Goal: Task Accomplishment & Management: Complete application form

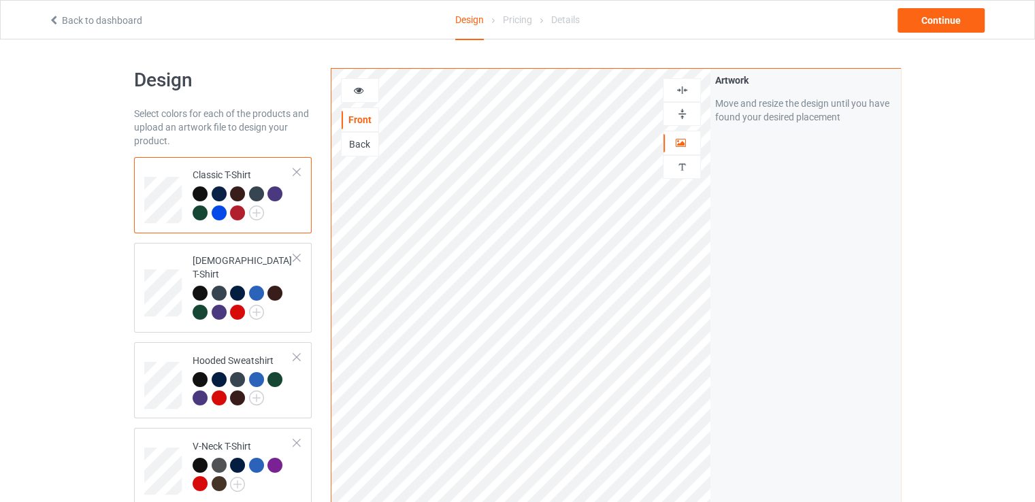
scroll to position [204, 0]
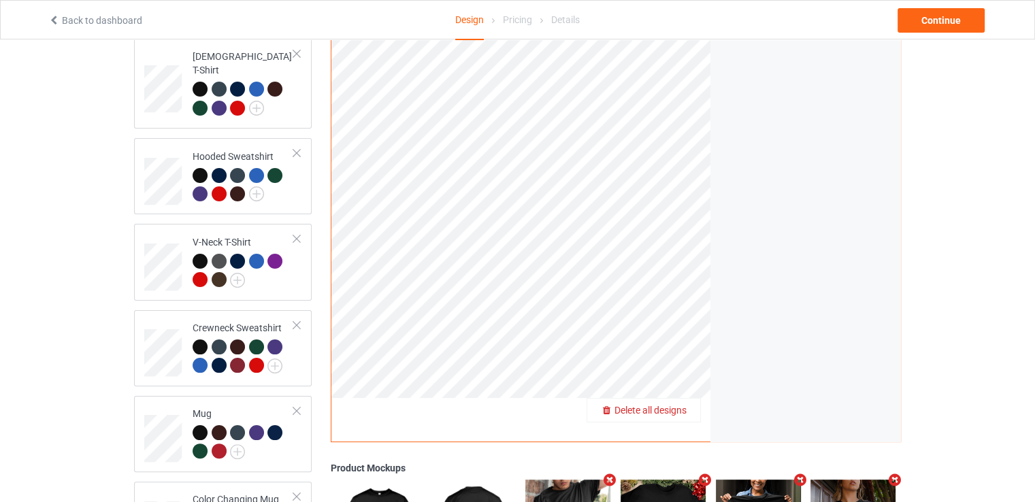
click at [669, 405] on span "Delete all designs" at bounding box center [650, 410] width 72 height 11
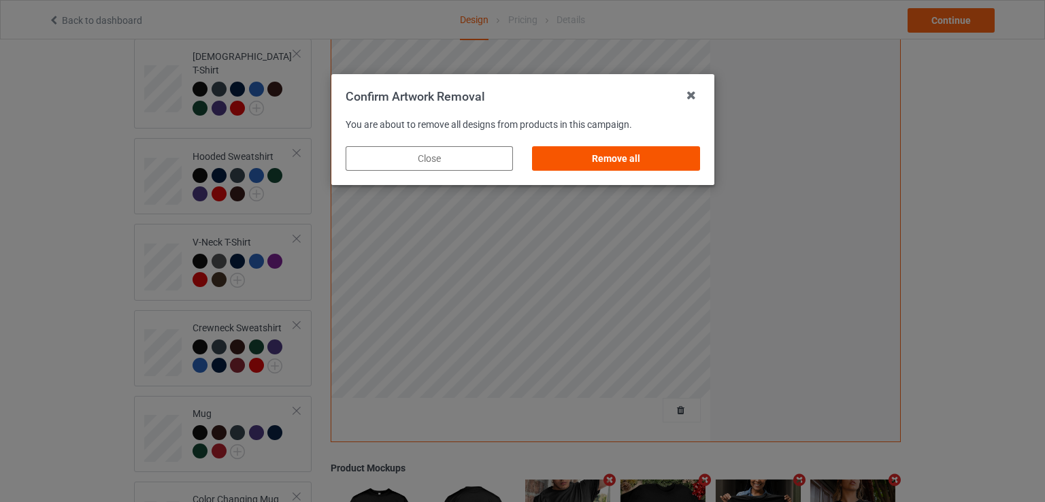
click at [617, 158] on div "Remove all" at bounding box center [615, 158] width 167 height 24
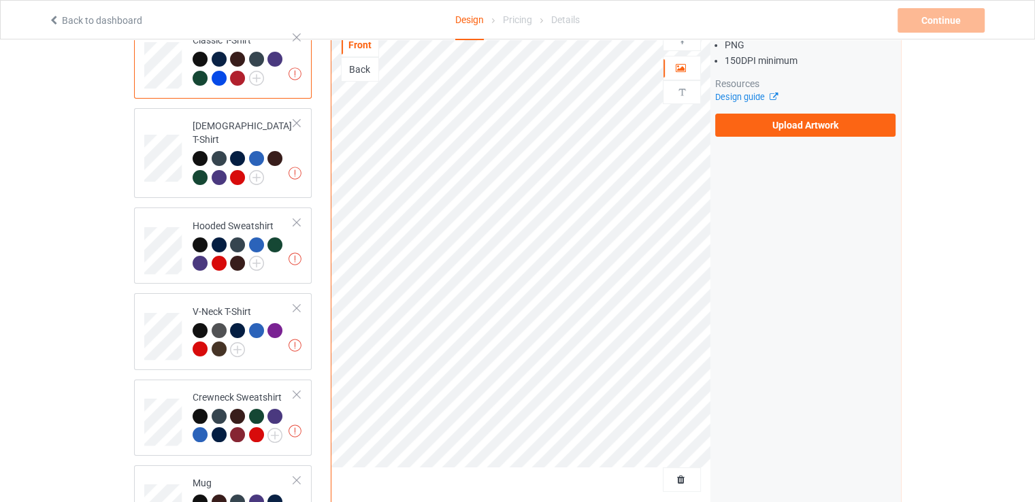
scroll to position [0, 0]
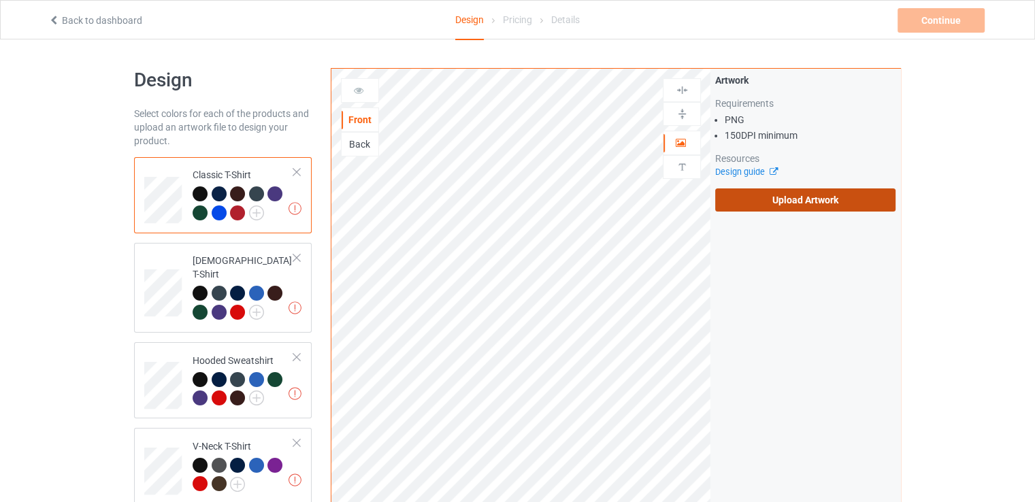
click at [763, 202] on label "Upload Artwork" at bounding box center [805, 199] width 180 height 23
click at [0, 0] on input "Upload Artwork" at bounding box center [0, 0] width 0 height 0
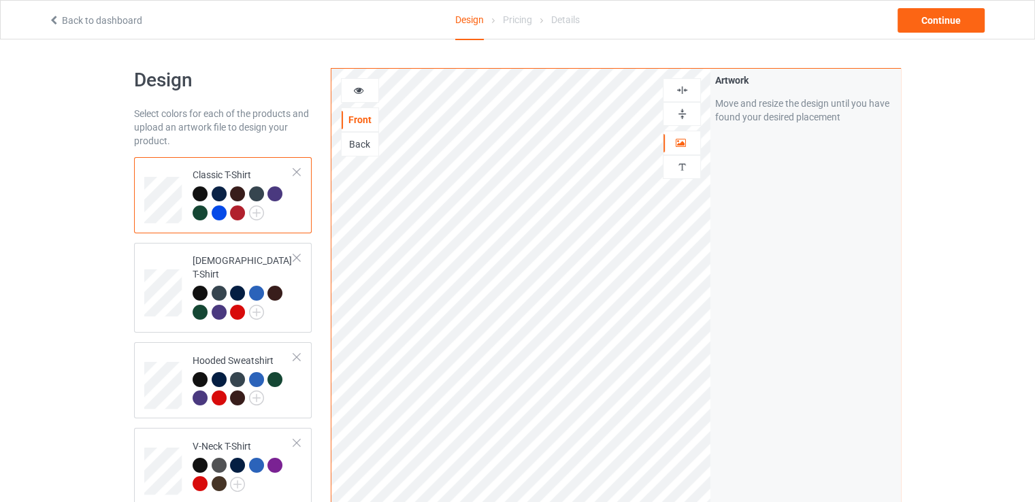
click at [683, 103] on div at bounding box center [682, 114] width 38 height 24
click at [686, 96] on img at bounding box center [682, 90] width 13 height 13
click at [686, 93] on img at bounding box center [682, 90] width 13 height 13
click at [682, 112] on img at bounding box center [682, 113] width 13 height 13
click at [952, 25] on div "Continue" at bounding box center [940, 20] width 87 height 24
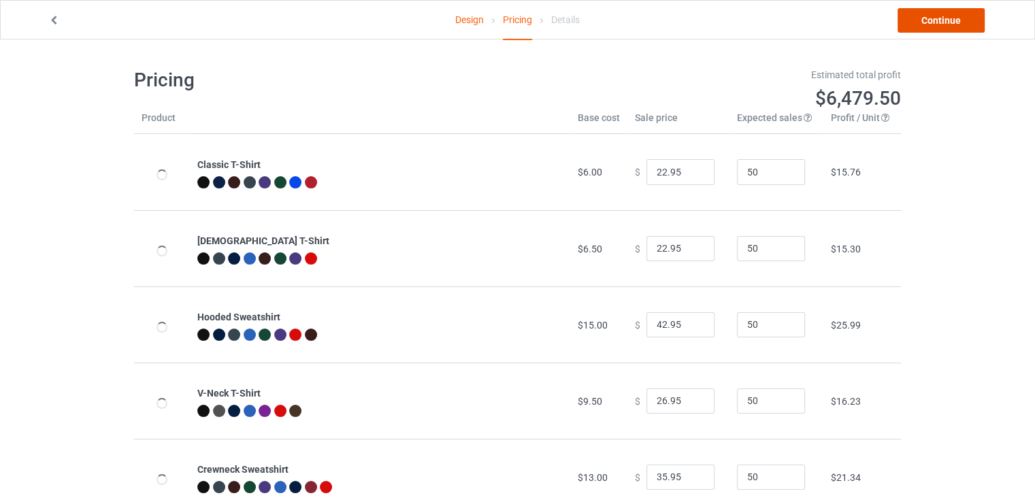
click at [952, 25] on link "Continue" at bounding box center [940, 20] width 87 height 24
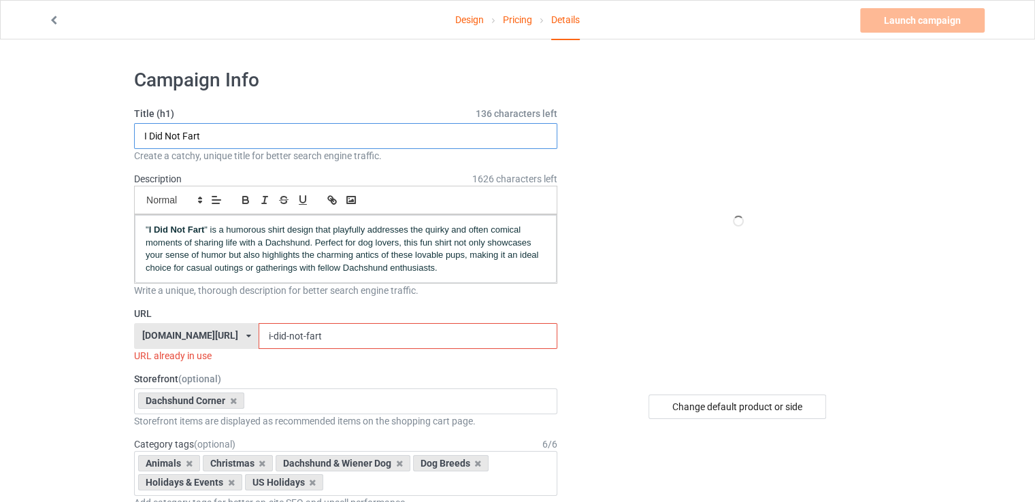
click at [495, 131] on input "I Did Not Fart" at bounding box center [345, 136] width 423 height 26
paste input "Where Hearts Are Humble, Dachshunds Feel At Home"
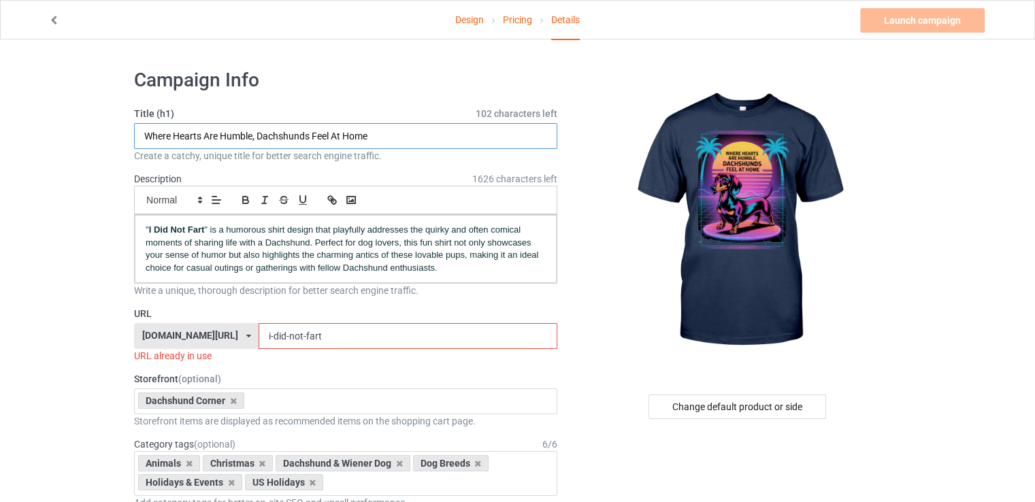
type input "Where Hearts Are Humble, Dachshunds Feel At Home"
click at [320, 327] on input "i-did-not-fart" at bounding box center [408, 336] width 298 height 26
paste input "Where Hearts Are Humble, Dachshunds Feel At Home"
click at [351, 336] on input "Where Hearts Are Humble, Dachshunds Feel At Home" at bounding box center [408, 336] width 298 height 26
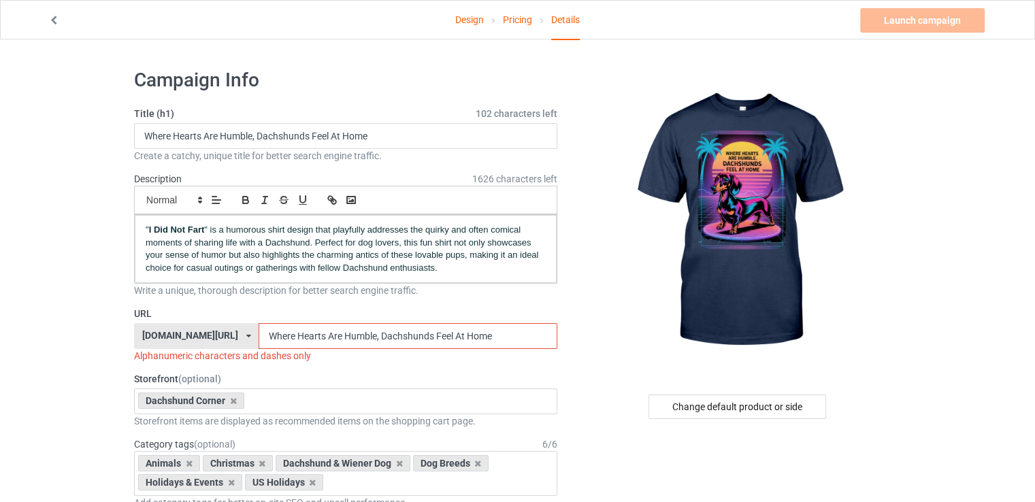
click at [351, 336] on input "Where Hearts Are Humble, Dachshunds Feel At Home" at bounding box center [408, 336] width 298 height 26
click at [285, 335] on input "dachshunds Feel At Home" at bounding box center [408, 336] width 298 height 26
click at [305, 335] on input "dachshunds-feel At Home" at bounding box center [408, 336] width 298 height 26
click at [316, 334] on input "dachshunds-feel-at Home" at bounding box center [408, 336] width 298 height 26
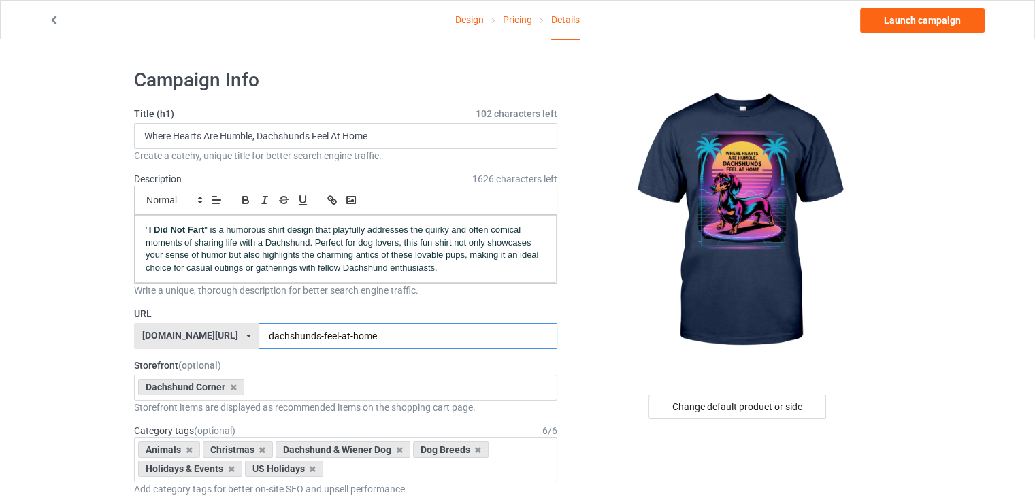
type input "dachshunds-feel-at-home"
click at [387, 325] on input "dachshunds-feel-at-home" at bounding box center [408, 336] width 298 height 26
click at [454, 278] on div "" I Did Not Fart " is a humorous shirt design that playfully addresses the quir…" at bounding box center [346, 249] width 422 height 68
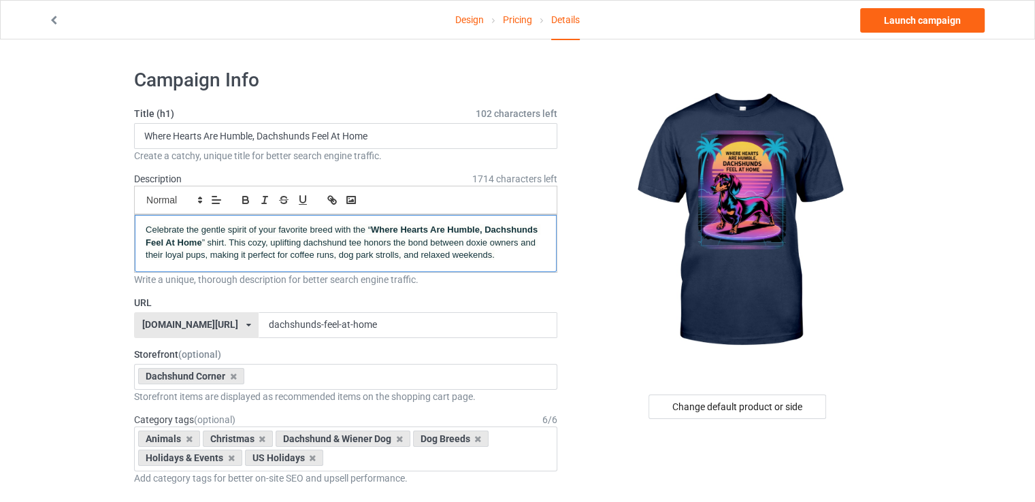
click at [373, 225] on strong "Where Hearts Are Humble, Dachshunds Feel At Home" at bounding box center [343, 235] width 395 height 23
click at [479, 229] on strong "Where Hearts Are Humble, Dachshunds Feel At Home" at bounding box center [343, 235] width 395 height 23
copy strong "Where Hearts Are Humble"
click at [940, 20] on link "Launch campaign" at bounding box center [922, 20] width 124 height 24
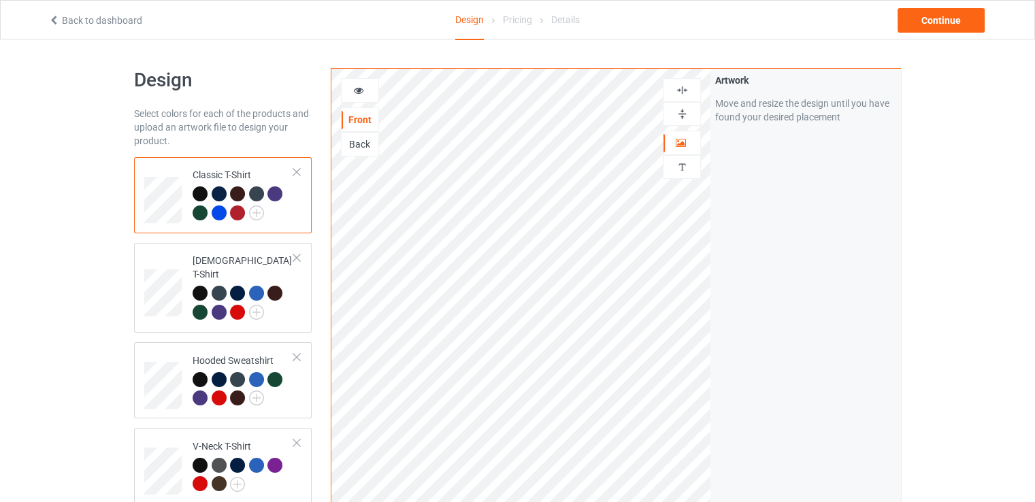
scroll to position [204, 0]
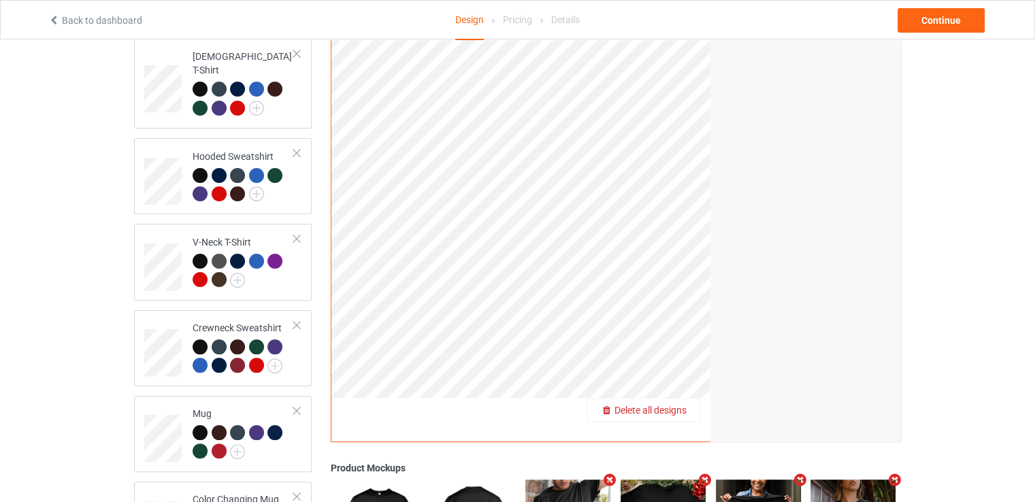
click at [675, 405] on span "Delete all designs" at bounding box center [650, 410] width 72 height 11
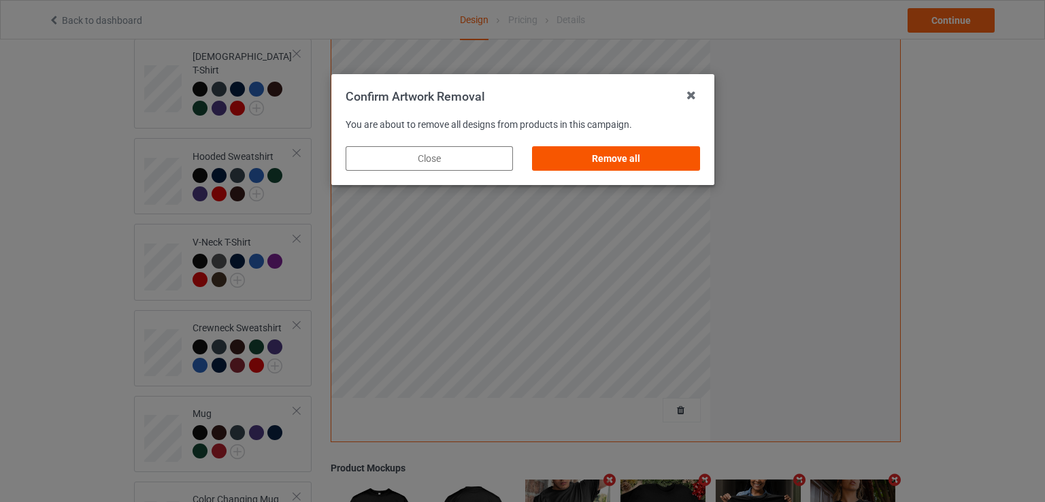
click at [626, 169] on div "Remove all" at bounding box center [615, 158] width 167 height 24
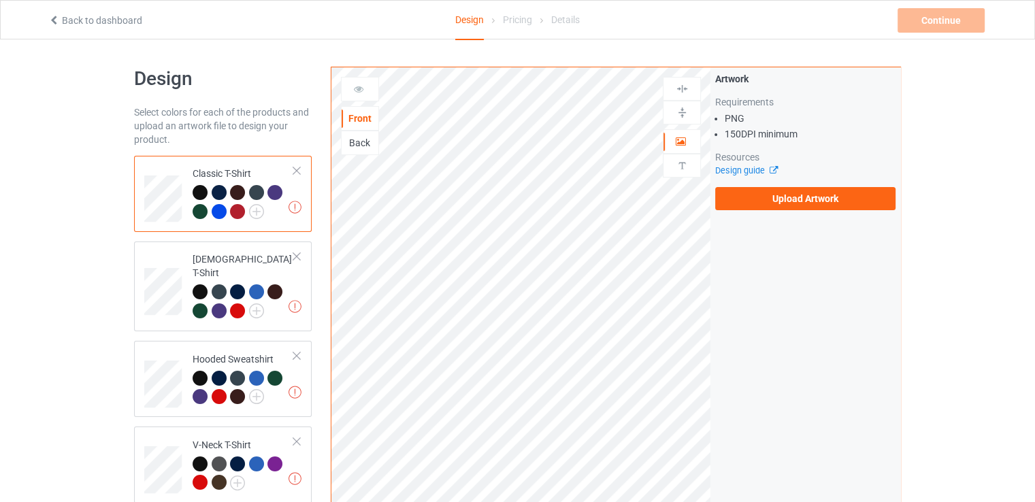
scroll to position [0, 0]
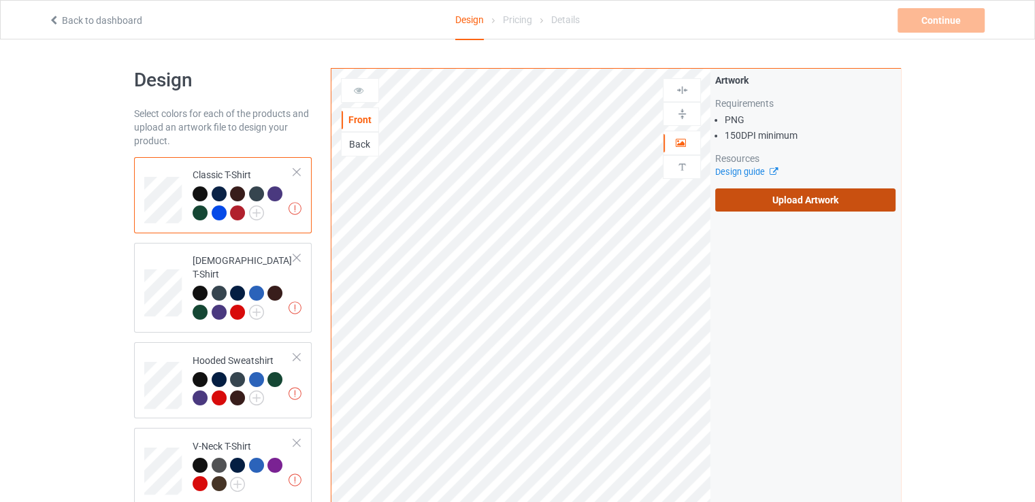
click at [727, 203] on label "Upload Artwork" at bounding box center [805, 199] width 180 height 23
click at [0, 0] on input "Upload Artwork" at bounding box center [0, 0] width 0 height 0
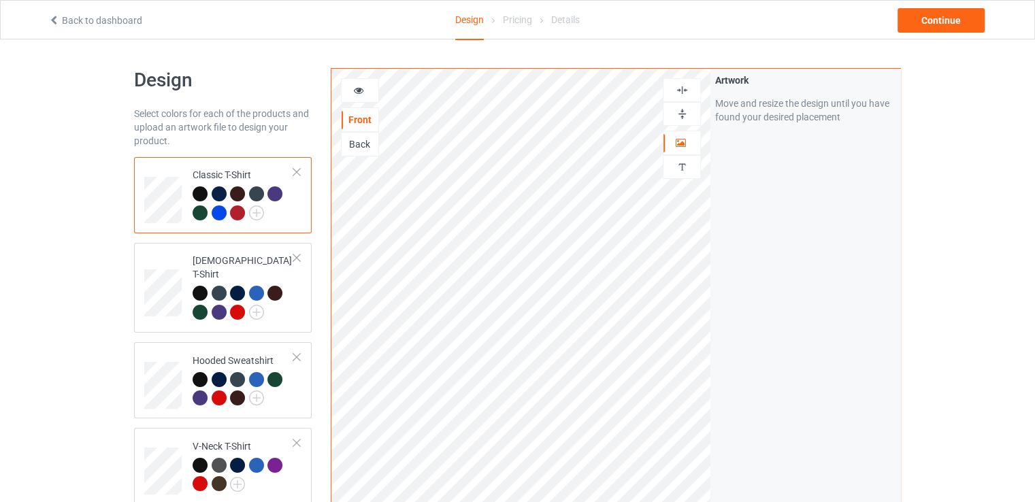
click at [677, 108] on img at bounding box center [682, 113] width 13 height 13
click at [682, 82] on div at bounding box center [682, 90] width 38 height 24
click at [948, 28] on div "Continue" at bounding box center [940, 20] width 87 height 24
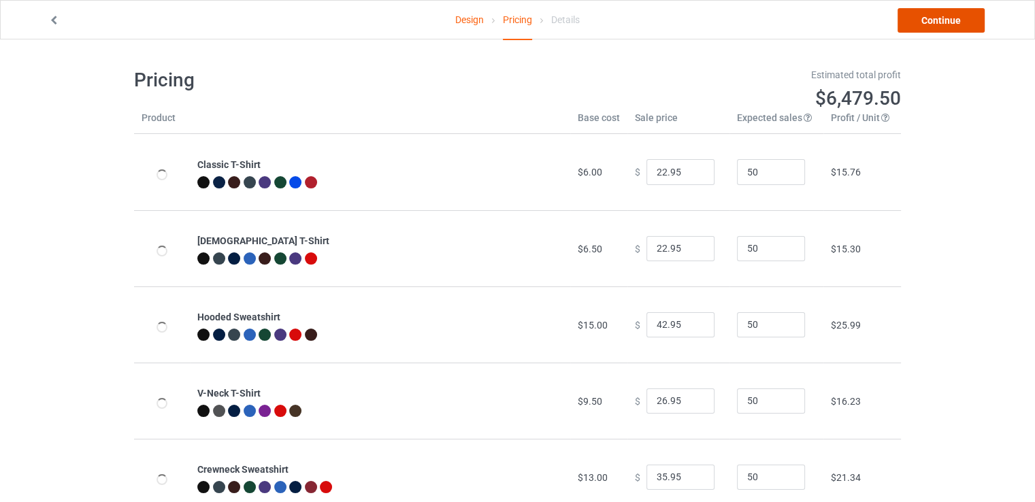
click at [948, 28] on link "Continue" at bounding box center [940, 20] width 87 height 24
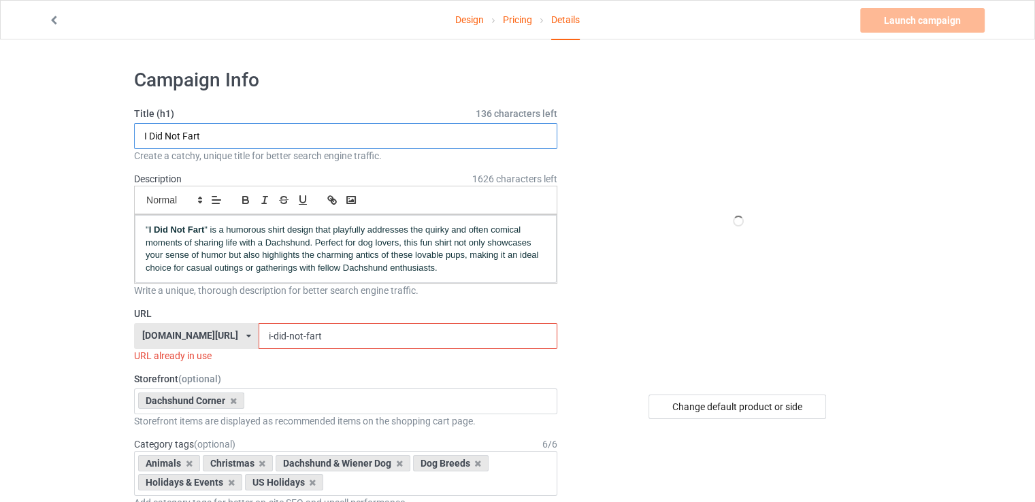
click at [411, 138] on input "I Did Not Fart" at bounding box center [345, 136] width 423 height 26
paste input "Brave Hearts Often Come In Small Frames"
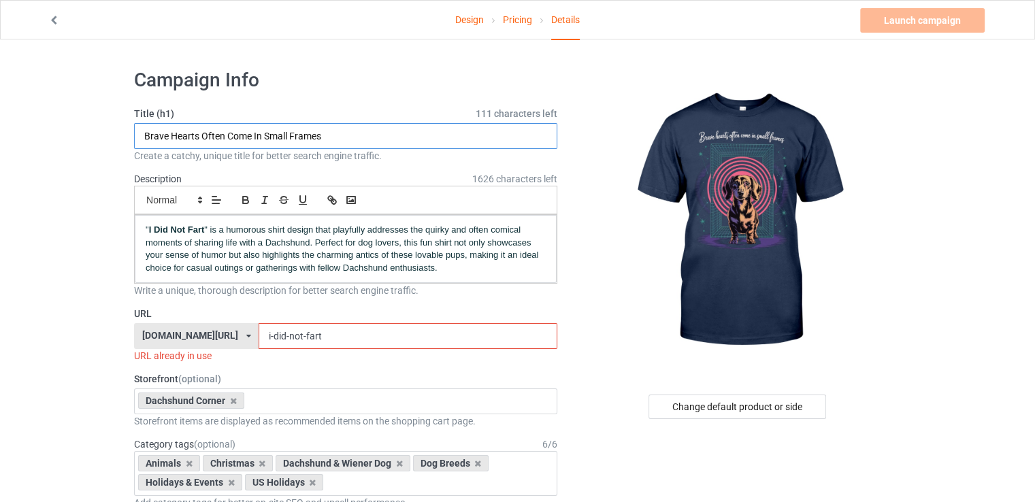
type input "Brave Hearts Often Come In Small Frames"
click at [261, 343] on input "i-did-not-fart" at bounding box center [408, 336] width 298 height 26
paste input "brave-hearts-often-come-in-small-frames"
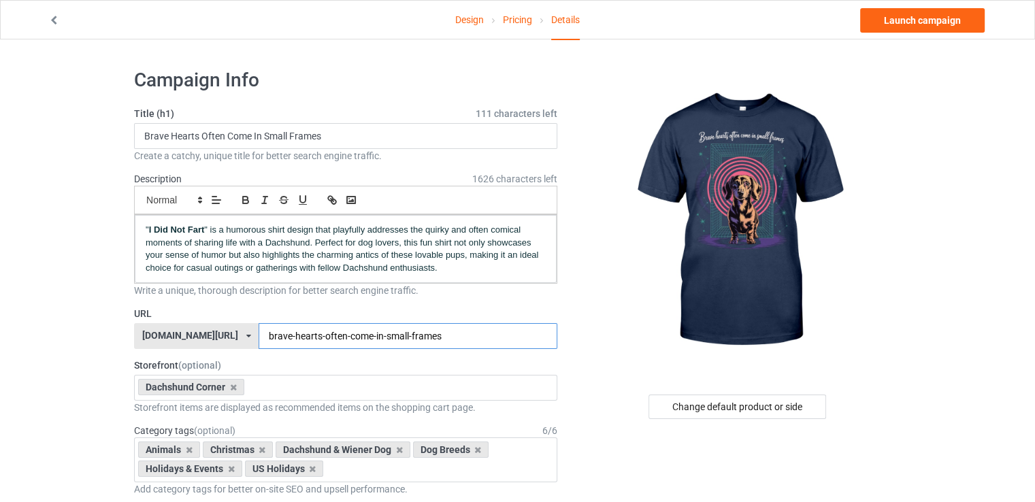
type input "brave-hearts-often-come-in-small-frames"
click at [290, 267] on span "" is a humorous shirt design that playfully addresses the quirky and often comi…" at bounding box center [343, 248] width 395 height 48
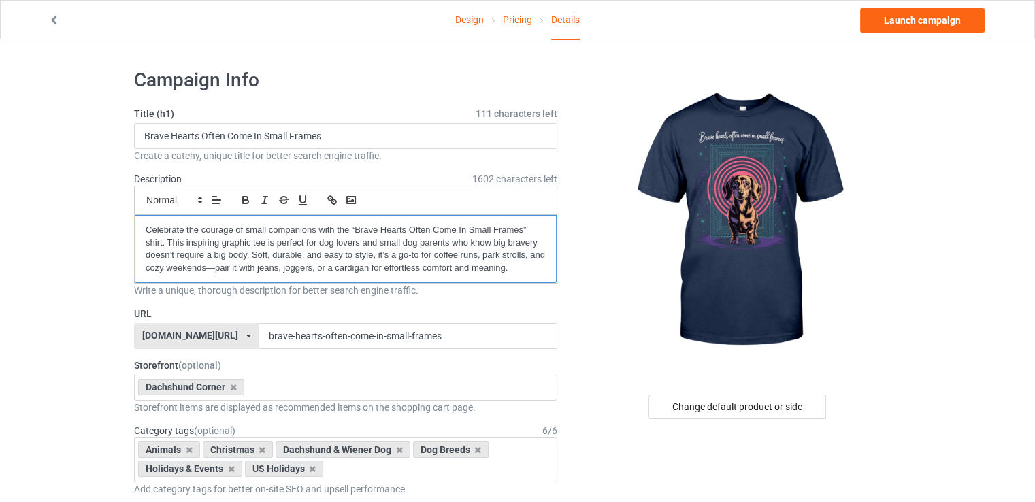
click at [356, 231] on p "Celebrate the courage of small companions with the “Brave Hearts Often Come In …" at bounding box center [346, 249] width 400 height 50
click at [522, 228] on p "Celebrate the courage of small companions with the “Brave Hearts Often Come In …" at bounding box center [346, 249] width 400 height 50
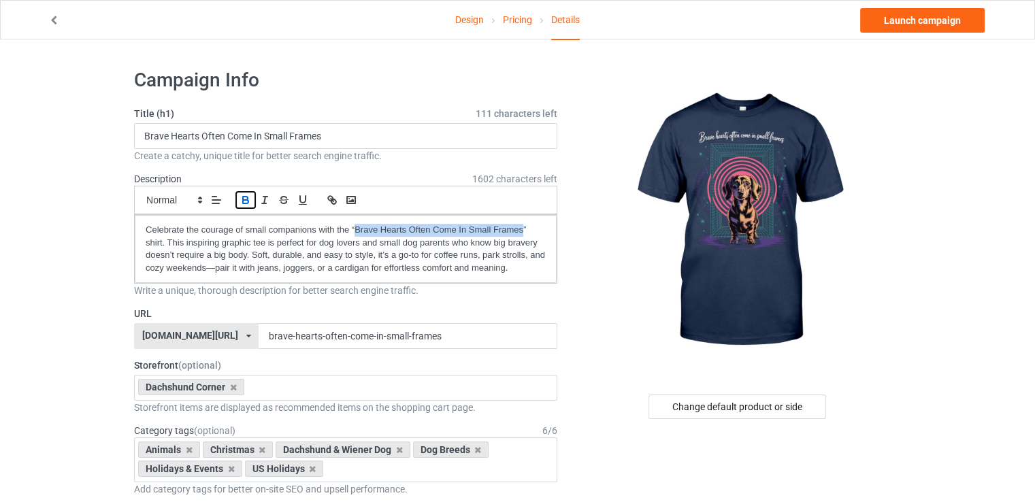
click at [243, 200] on icon "button" at bounding box center [245, 201] width 5 height 3
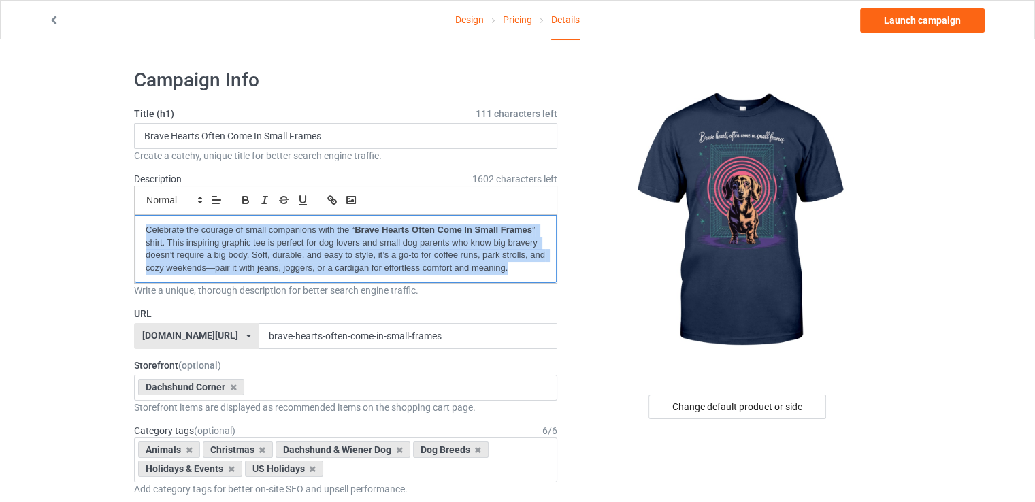
copy p "Celebrate the courage of small companions with the “ Brave Hearts Often Come In…"
click at [913, 20] on link "Launch campaign" at bounding box center [922, 20] width 124 height 24
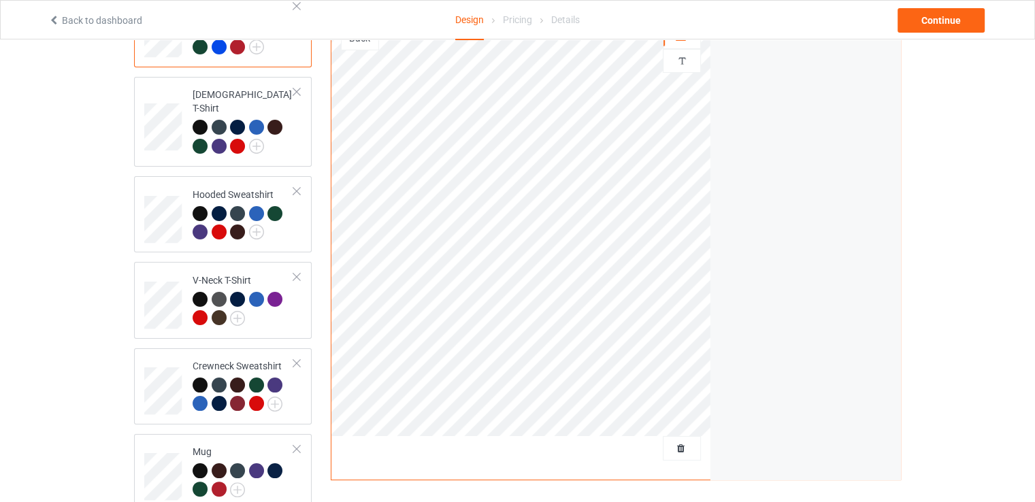
scroll to position [204, 0]
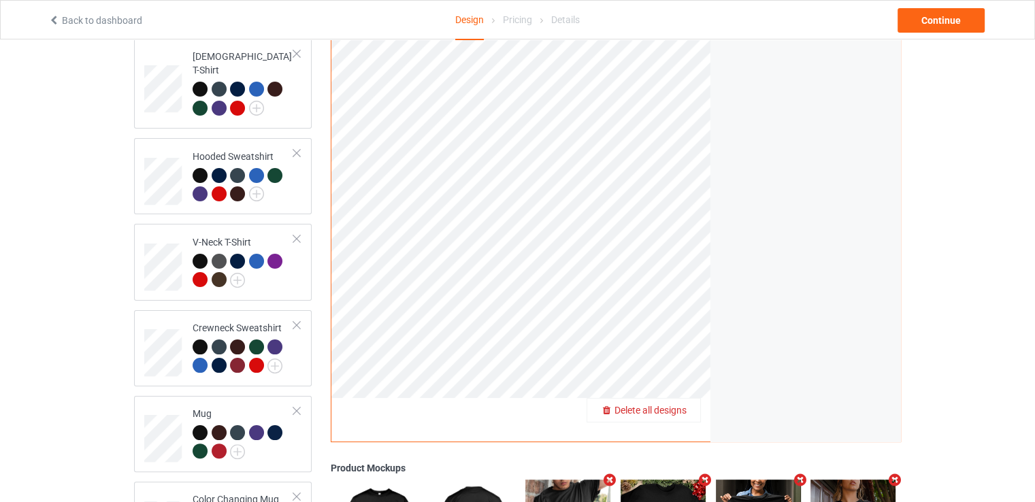
click at [665, 405] on span "Delete all designs" at bounding box center [650, 410] width 72 height 11
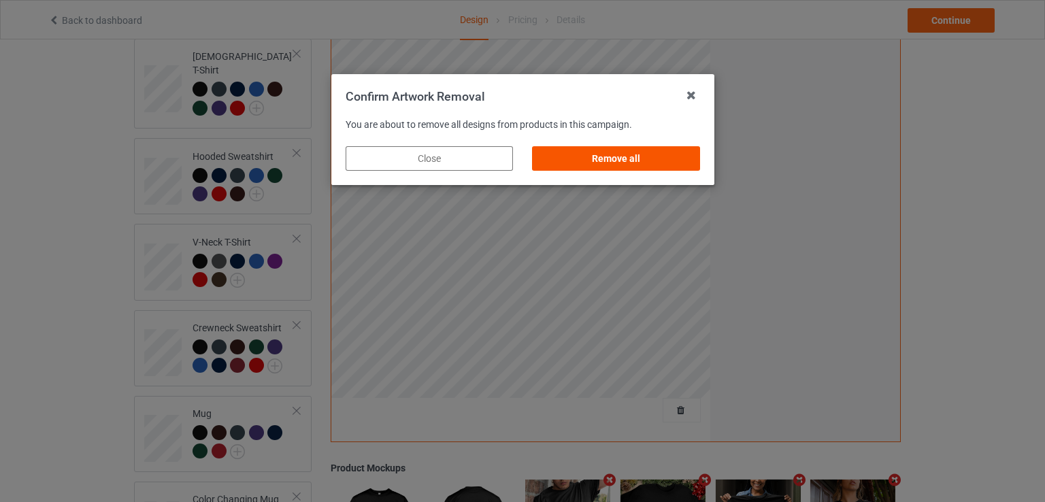
click at [670, 163] on div "Remove all" at bounding box center [615, 158] width 167 height 24
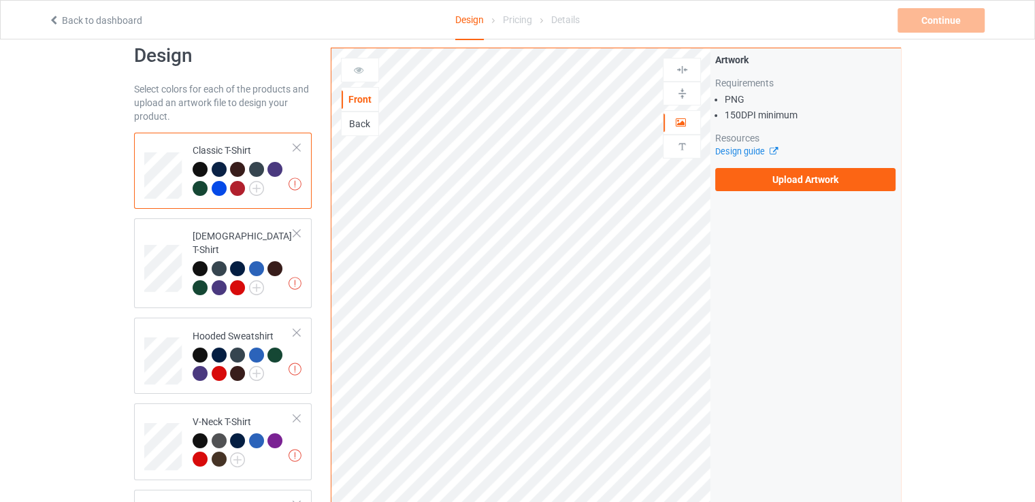
scroll to position [0, 0]
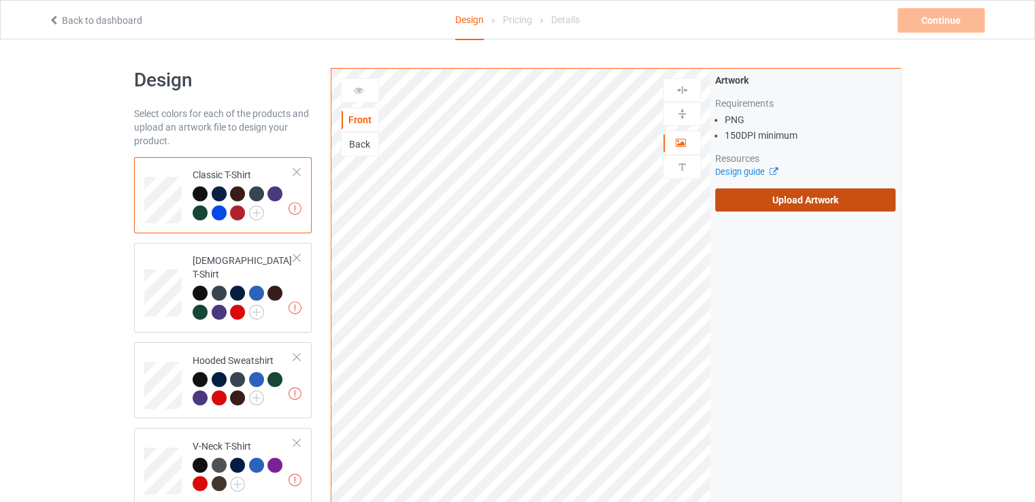
click at [737, 197] on label "Upload Artwork" at bounding box center [805, 199] width 180 height 23
click at [0, 0] on input "Upload Artwork" at bounding box center [0, 0] width 0 height 0
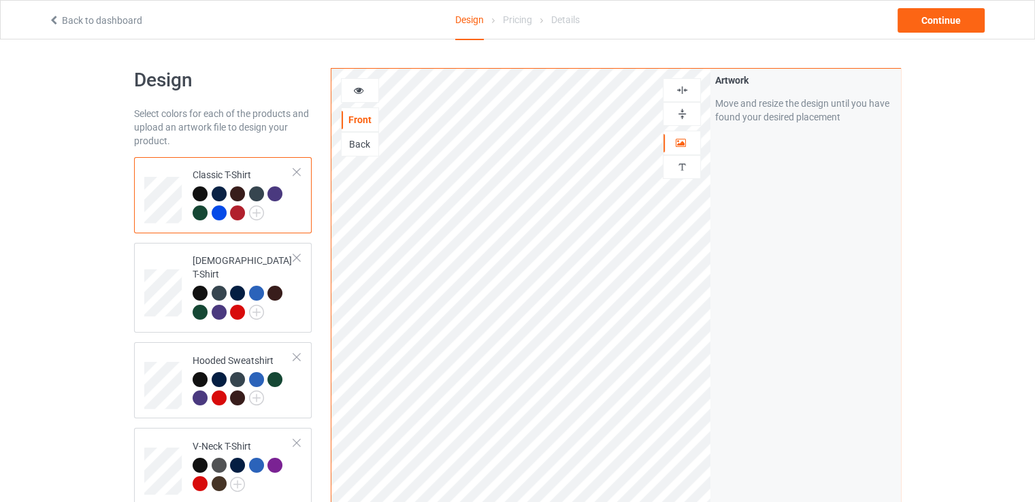
click at [678, 107] on img at bounding box center [682, 113] width 13 height 13
click at [686, 79] on div at bounding box center [682, 90] width 38 height 24
click at [934, 24] on div "Continue" at bounding box center [940, 20] width 87 height 24
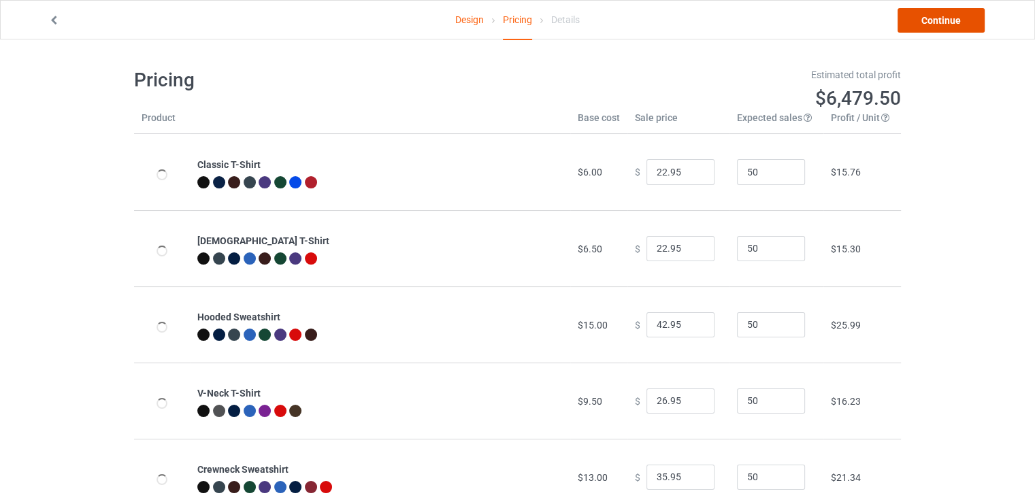
click at [938, 22] on link "Continue" at bounding box center [940, 20] width 87 height 24
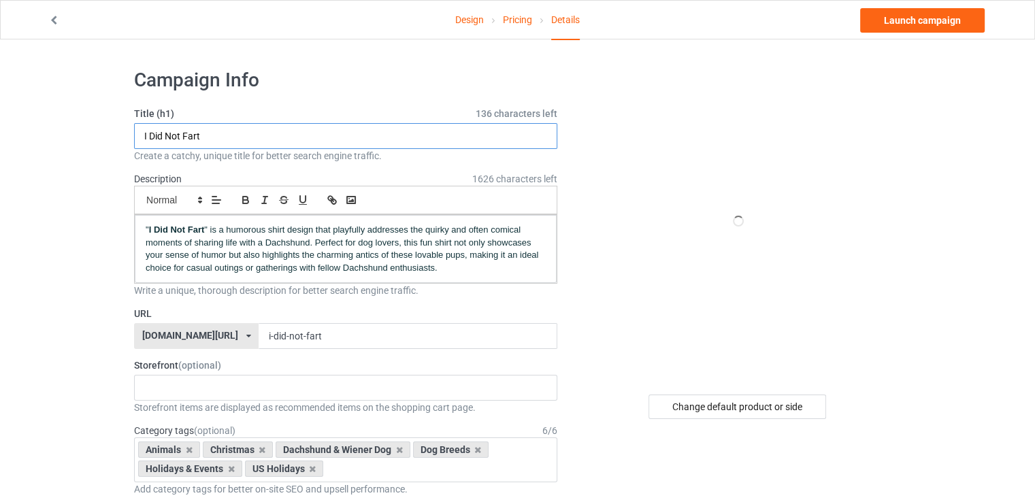
click at [339, 147] on input "I Did Not Fart" at bounding box center [345, 136] width 423 height 26
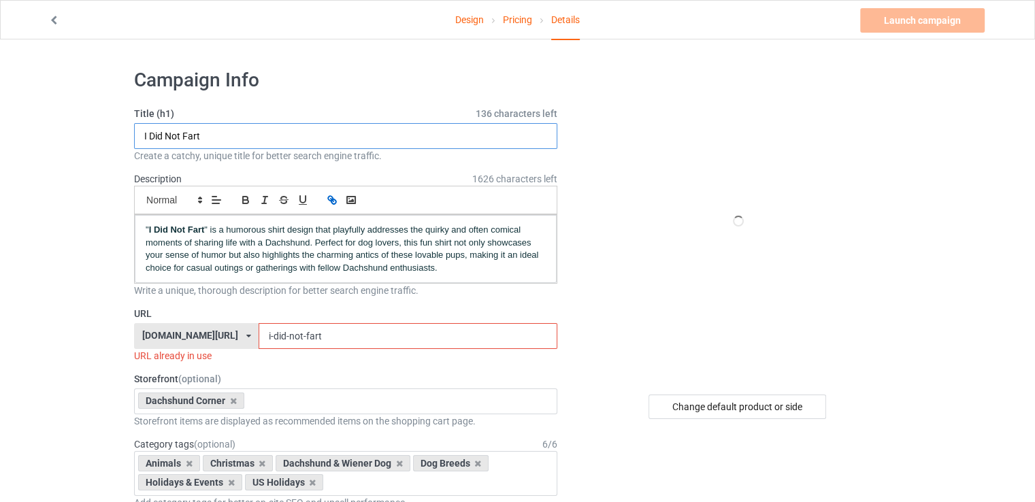
paste input "Let Your Heart Walk At Dachshund Pace"
type input "Let Your Heart Walk At Dachshund Pace"
click at [459, 327] on input "i-did-not-fart" at bounding box center [408, 336] width 298 height 26
paste input "let-your-heart-walk-at-dachshund-pace"
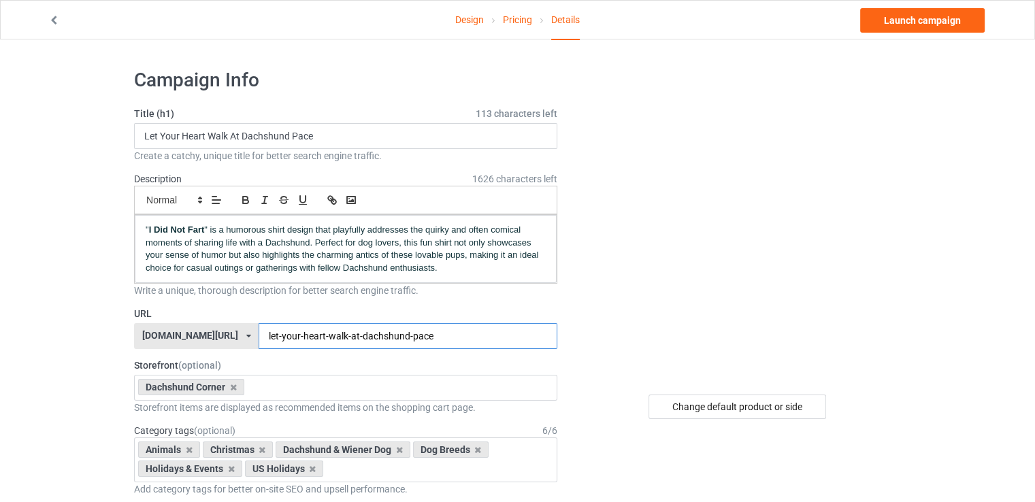
type input "let-your-heart-walk-at-dachshund-pace"
click at [343, 271] on span "" is a humorous shirt design that playfully addresses the quirky and often comi…" at bounding box center [343, 248] width 395 height 48
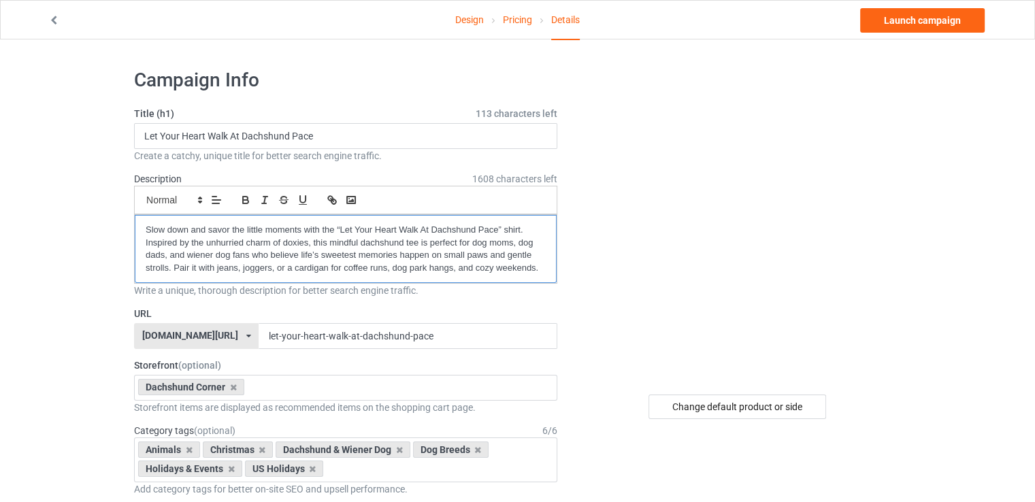
click at [342, 227] on p "Slow down and savor the little moments with the “Let Your Heart Walk At Dachshu…" at bounding box center [346, 249] width 400 height 50
click at [496, 234] on p "Slow down and savor the little moments with the “Let Your Heart Walk At Dachshu…" at bounding box center [346, 249] width 400 height 50
click at [799, 409] on div "Change default product or side" at bounding box center [737, 407] width 178 height 24
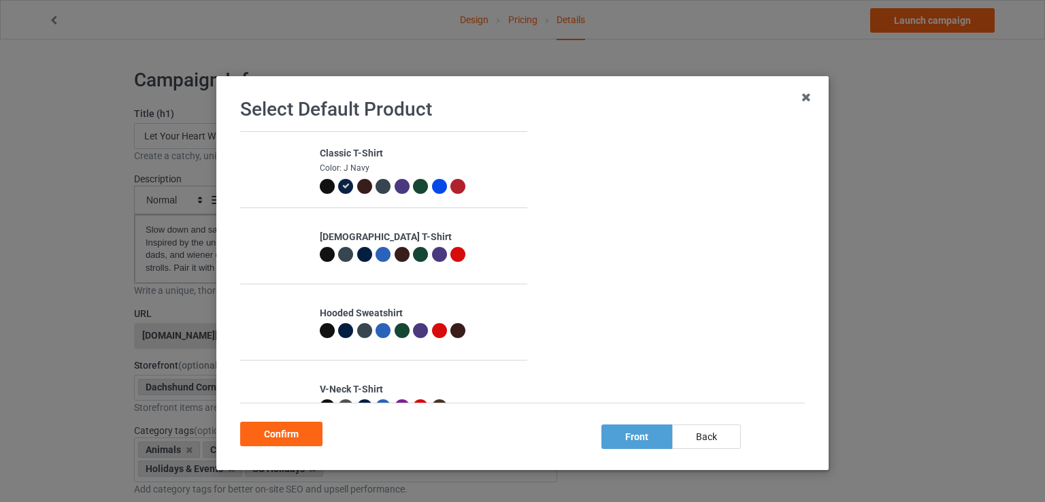
click at [320, 183] on div at bounding box center [327, 186] width 15 height 15
click at [323, 259] on div at bounding box center [327, 254] width 15 height 15
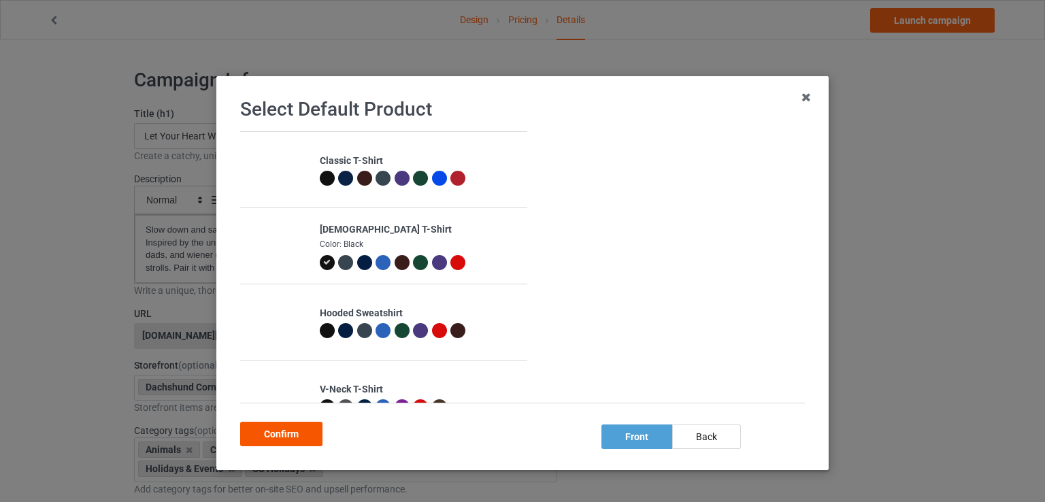
click at [316, 428] on div "Confirm" at bounding box center [281, 434] width 82 height 24
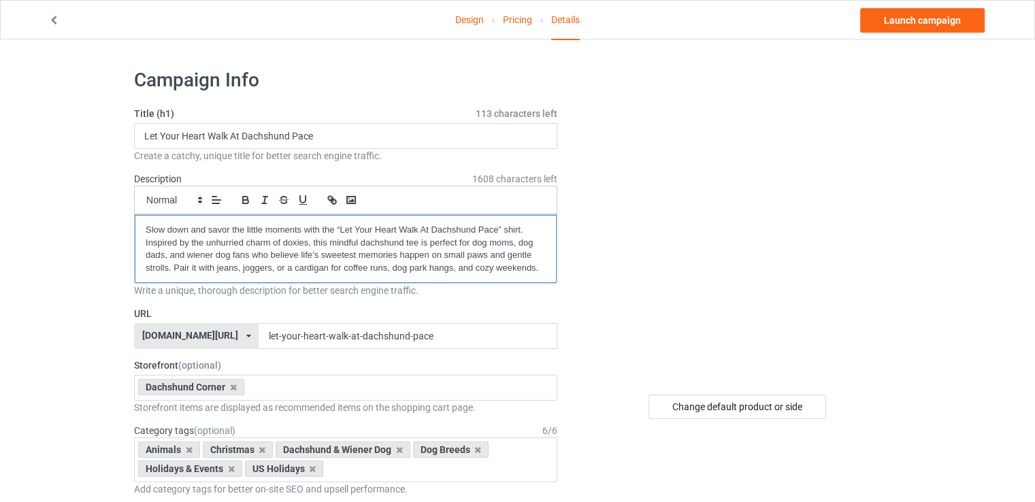
click at [339, 227] on p "Slow down and savor the little moments with the “Let Your Heart Walk At Dachshu…" at bounding box center [346, 249] width 400 height 50
click at [495, 232] on p "Slow down and savor the little moments with the “Let Your Heart Walk At Dachshu…" at bounding box center [346, 249] width 400 height 50
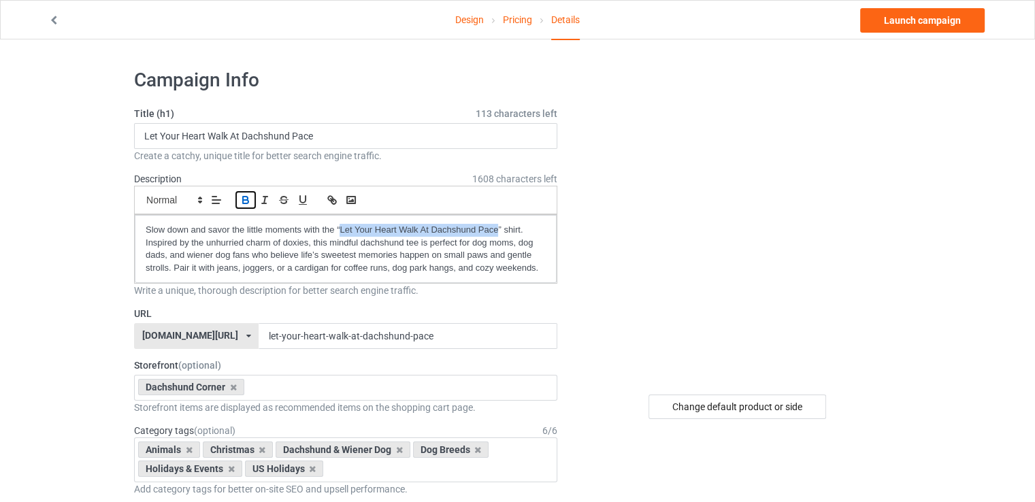
click at [244, 199] on icon "button" at bounding box center [245, 200] width 12 height 12
click at [386, 251] on p "Slow down and savor the little moments with the “ Let Your Heart Walk At Dachsh…" at bounding box center [346, 249] width 400 height 50
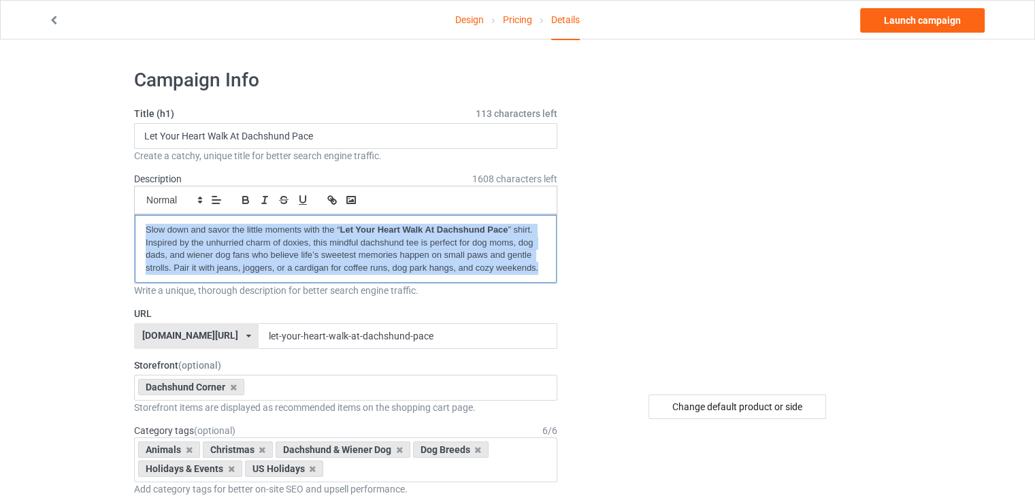
copy p "Slow down and savor the little moments with the “ Let Your Heart Walk At Dachsh…"
click at [585, 303] on div at bounding box center [738, 221] width 325 height 306
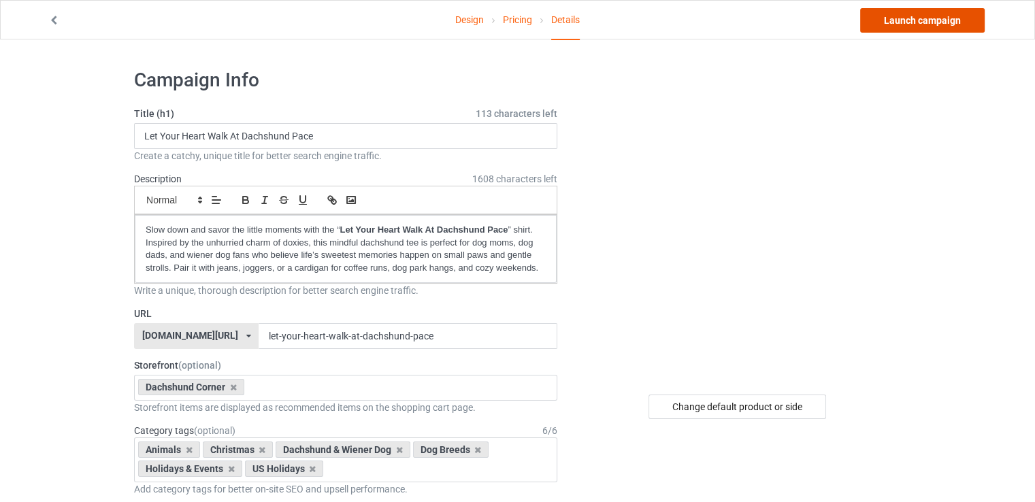
click at [914, 31] on link "Launch campaign" at bounding box center [922, 20] width 124 height 24
